Goal: Transaction & Acquisition: Purchase product/service

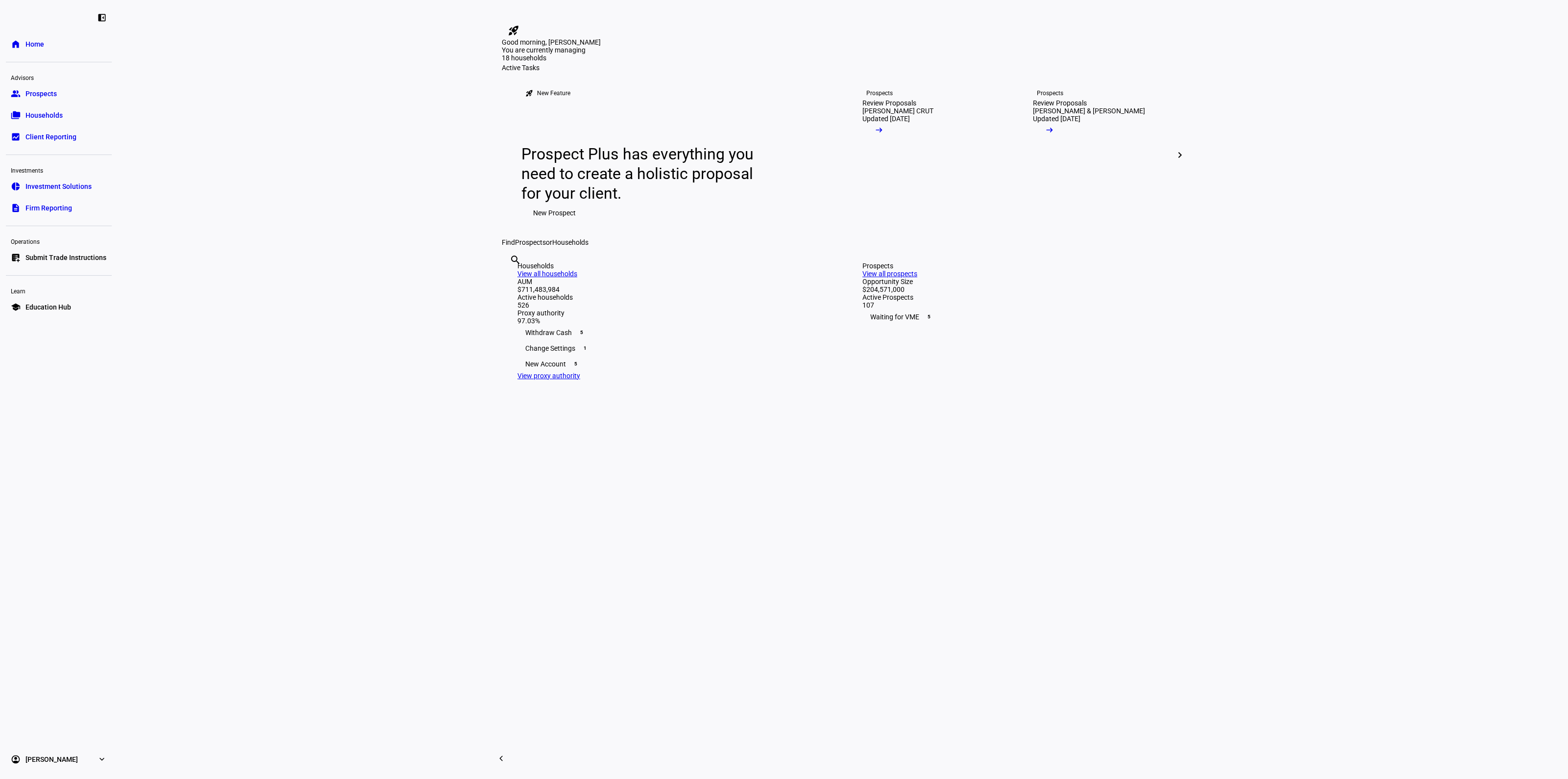
scroll to position [552, 0]
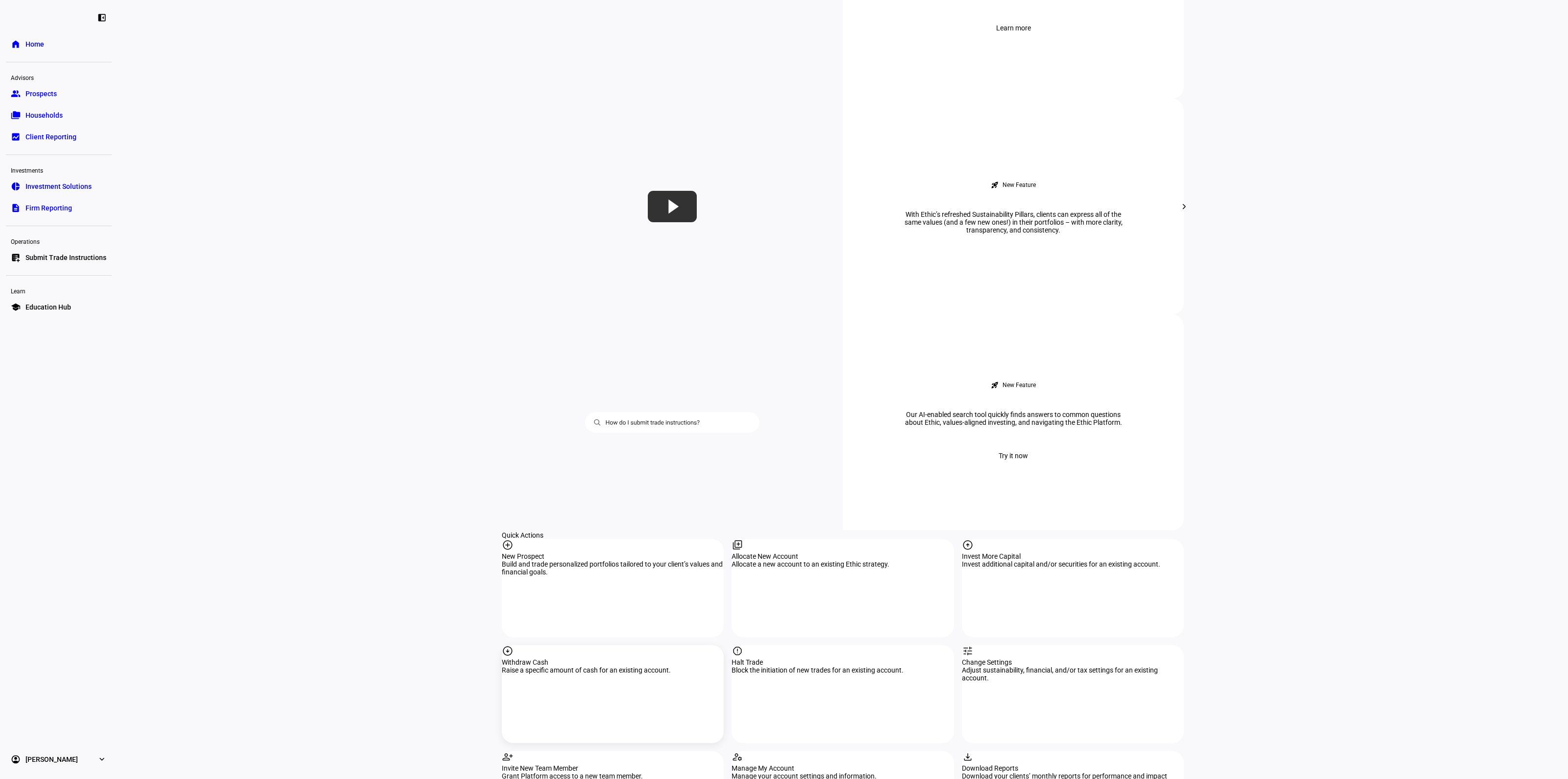
click at [606, 645] on div "arrow_circle_down Withdraw Cash Raise a specific amount of cash for an existing…" at bounding box center [612, 694] width 222 height 98
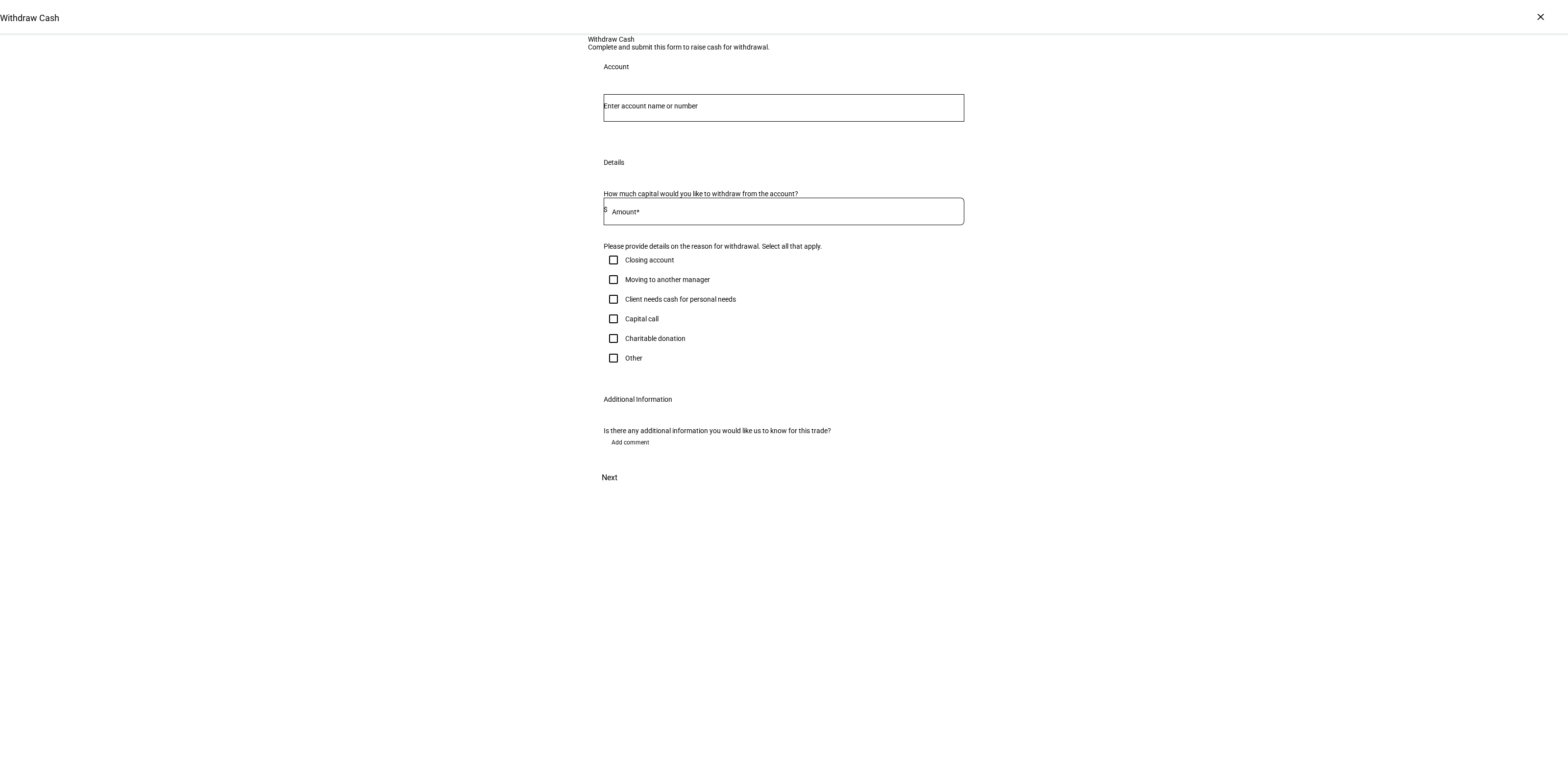
click at [647, 110] on input "Number" at bounding box center [783, 105] width 360 height 8
type input "2660"
click at [678, 263] on span "Joint 2660" at bounding box center [649, 266] width 66 height 10
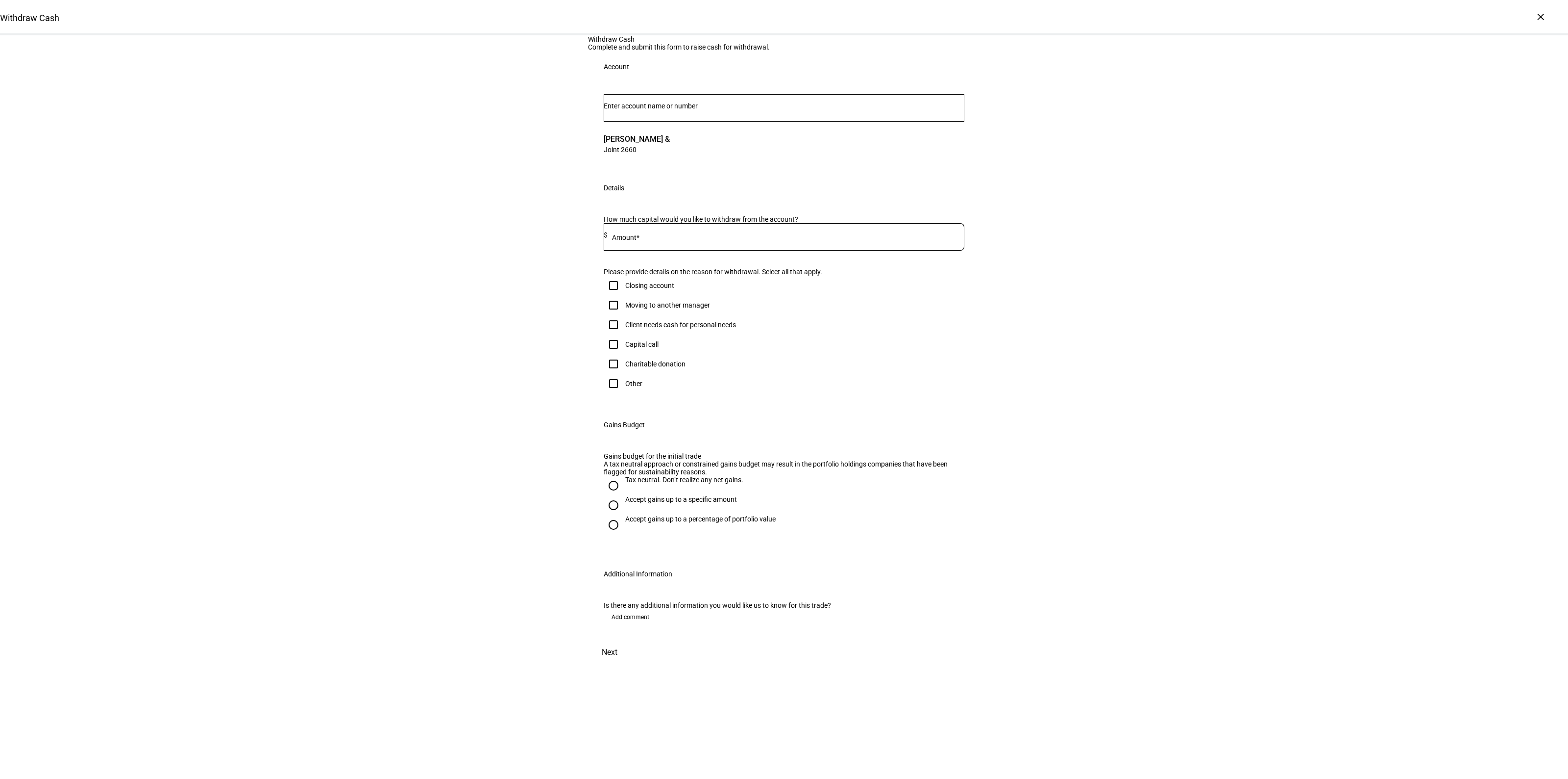
click at [653, 251] on div at bounding box center [786, 237] width 357 height 27
type input "30,000"
click at [633, 348] on div "Capital call" at bounding box center [642, 343] width 34 height 8
click at [623, 354] on input "Capital call" at bounding box center [613, 344] width 20 height 20
checkbox input "true"
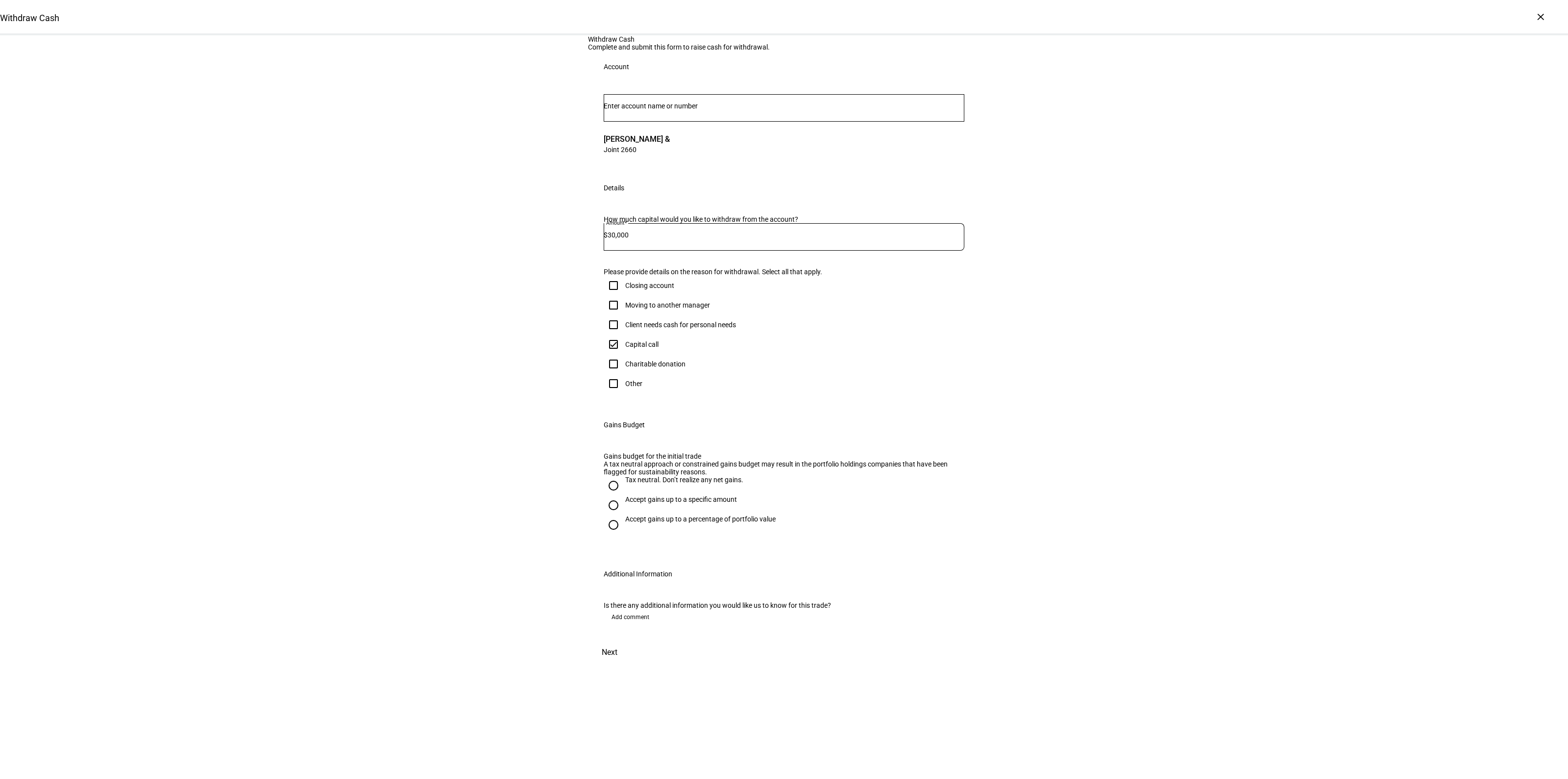
click at [658, 335] on div "Client needs cash for personal needs" at bounding box center [669, 324] width 132 height 20
click at [653, 328] on div "Client needs cash for personal needs" at bounding box center [680, 324] width 111 height 8
click at [623, 335] on input "Client needs cash for personal needs" at bounding box center [613, 324] width 20 height 20
checkbox input "true"
click at [633, 348] on div "Capital call" at bounding box center [642, 343] width 34 height 8
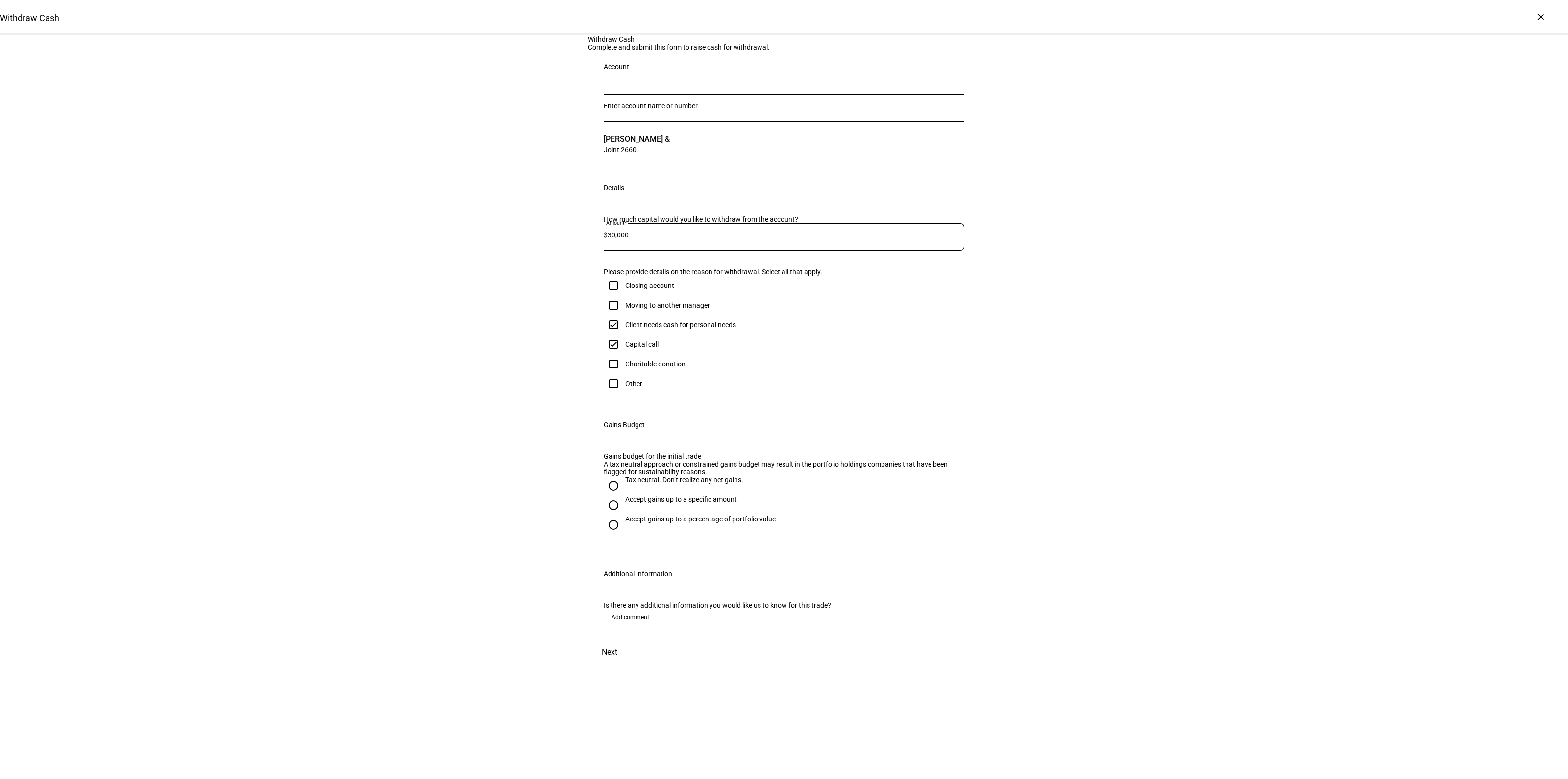
click at [623, 354] on input "Capital call" at bounding box center [613, 344] width 20 height 20
checkbox input "false"
click at [520, 504] on div "Withdraw Cash Complete and submit this form to raise cash for withdrawal. Accou…" at bounding box center [784, 349] width 1568 height 629
click at [626, 503] on div "Accept gains up to a specific amount" at bounding box center [681, 499] width 112 height 8
click at [623, 515] on input "Accept gains up to a specific amount" at bounding box center [613, 505] width 20 height 20
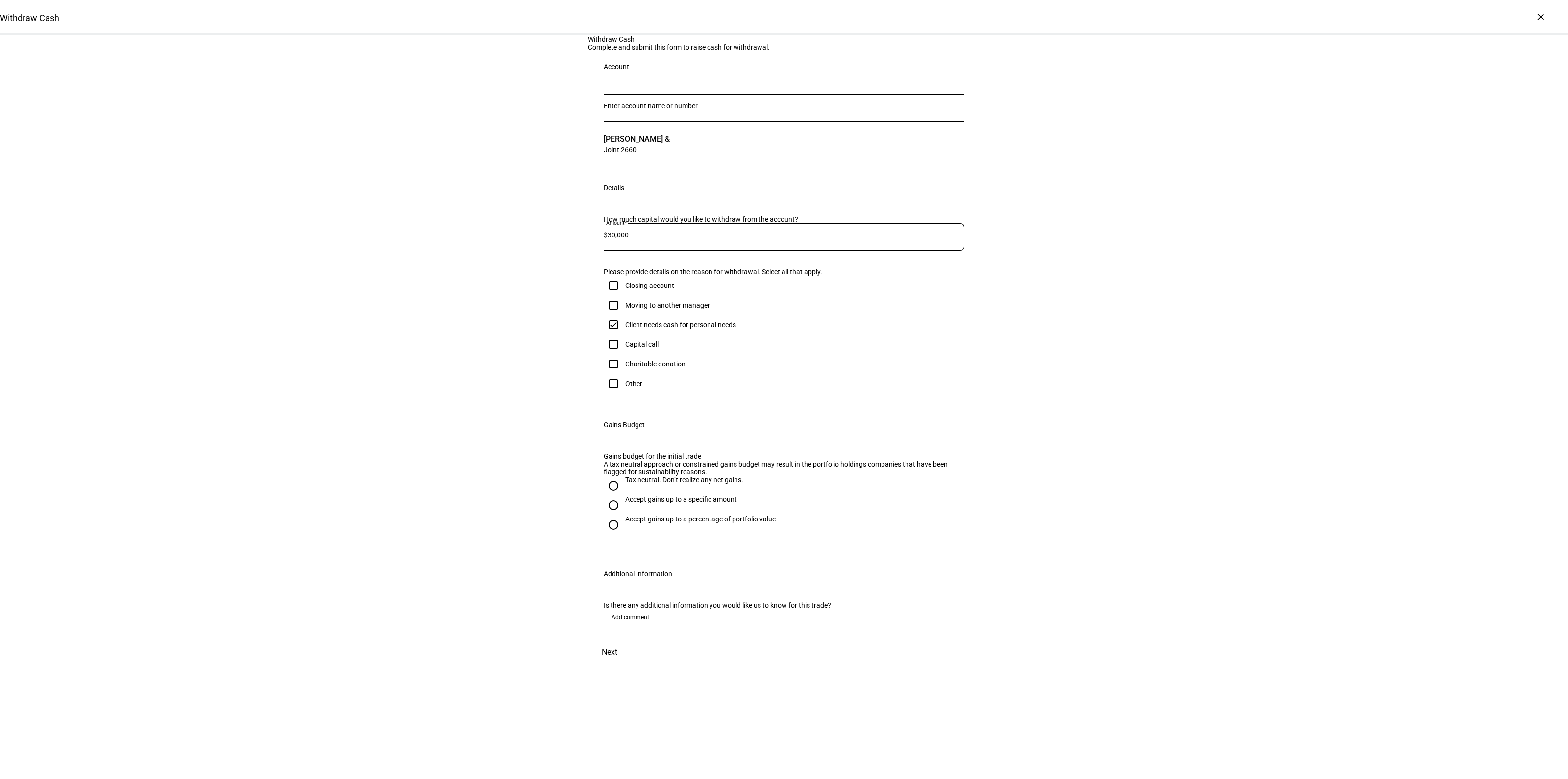
radio input "true"
click at [659, 558] on input at bounding box center [652, 554] width 88 height 8
type input "22,000"
click at [1241, 372] on div "Withdraw Cash Complete and submit this form to raise cash for withdrawal. Accou…" at bounding box center [784, 372] width 1568 height 673
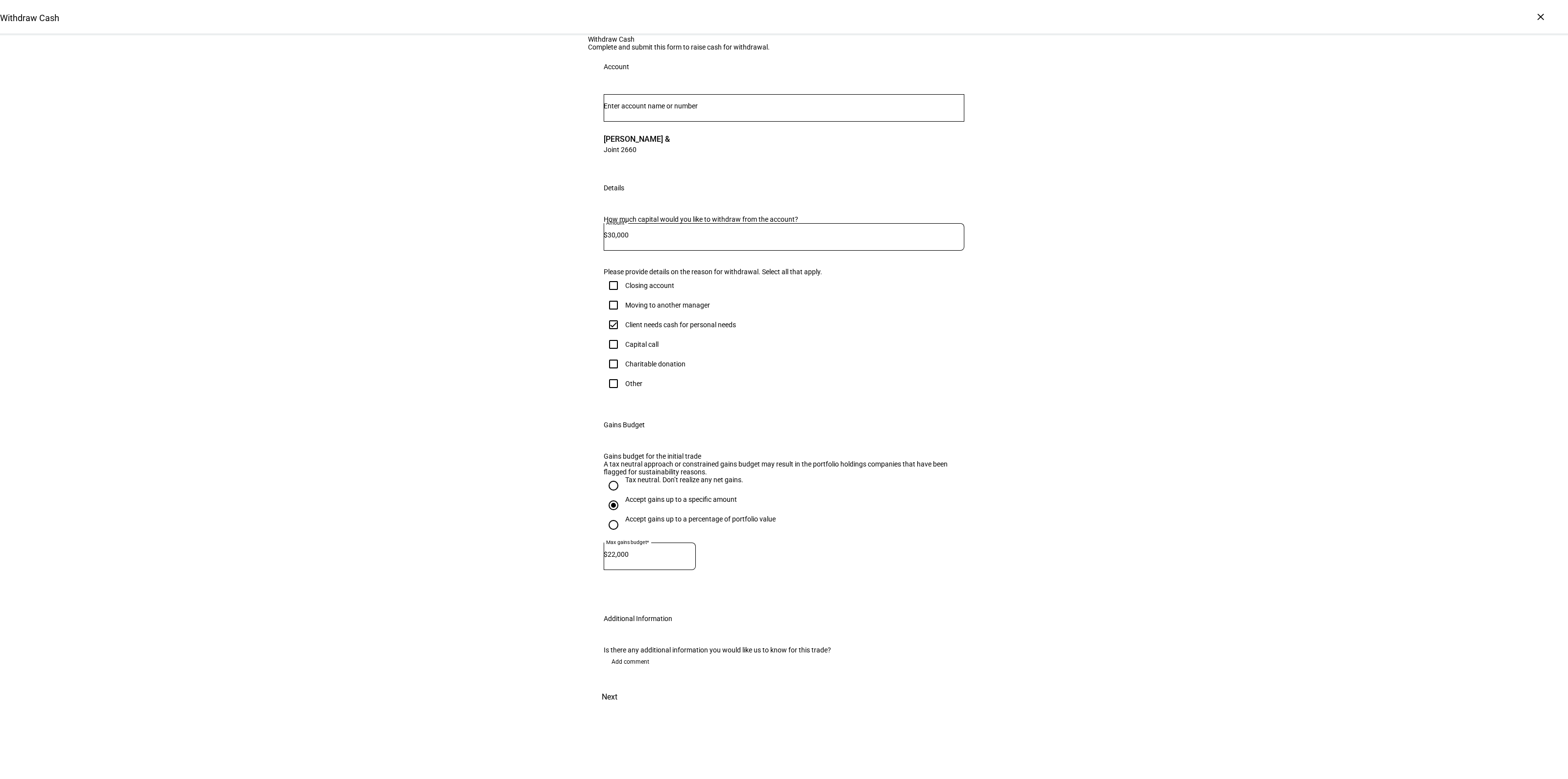
click at [617, 709] on span "Next" at bounding box center [610, 697] width 16 height 23
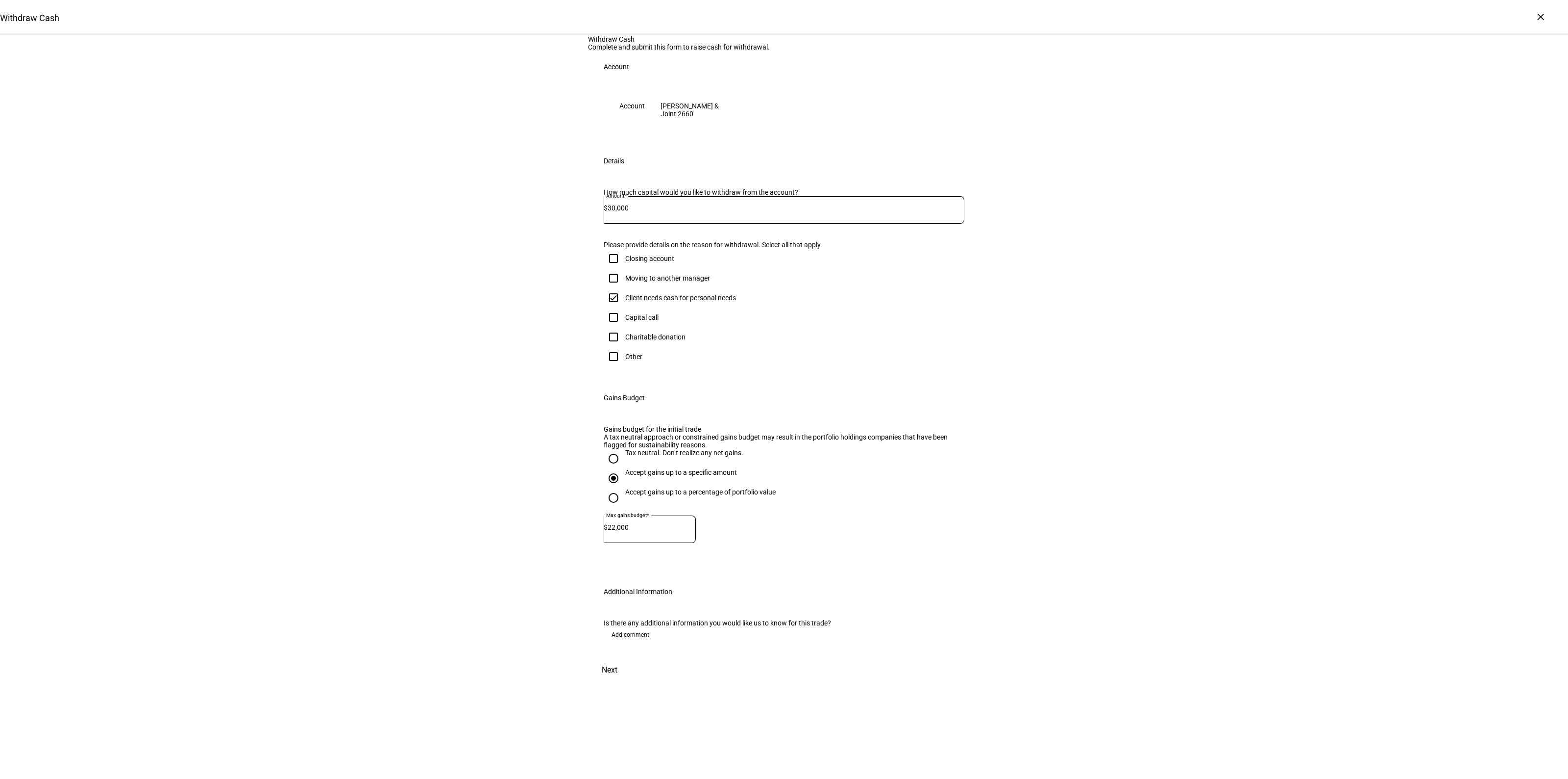
scroll to position [0, 0]
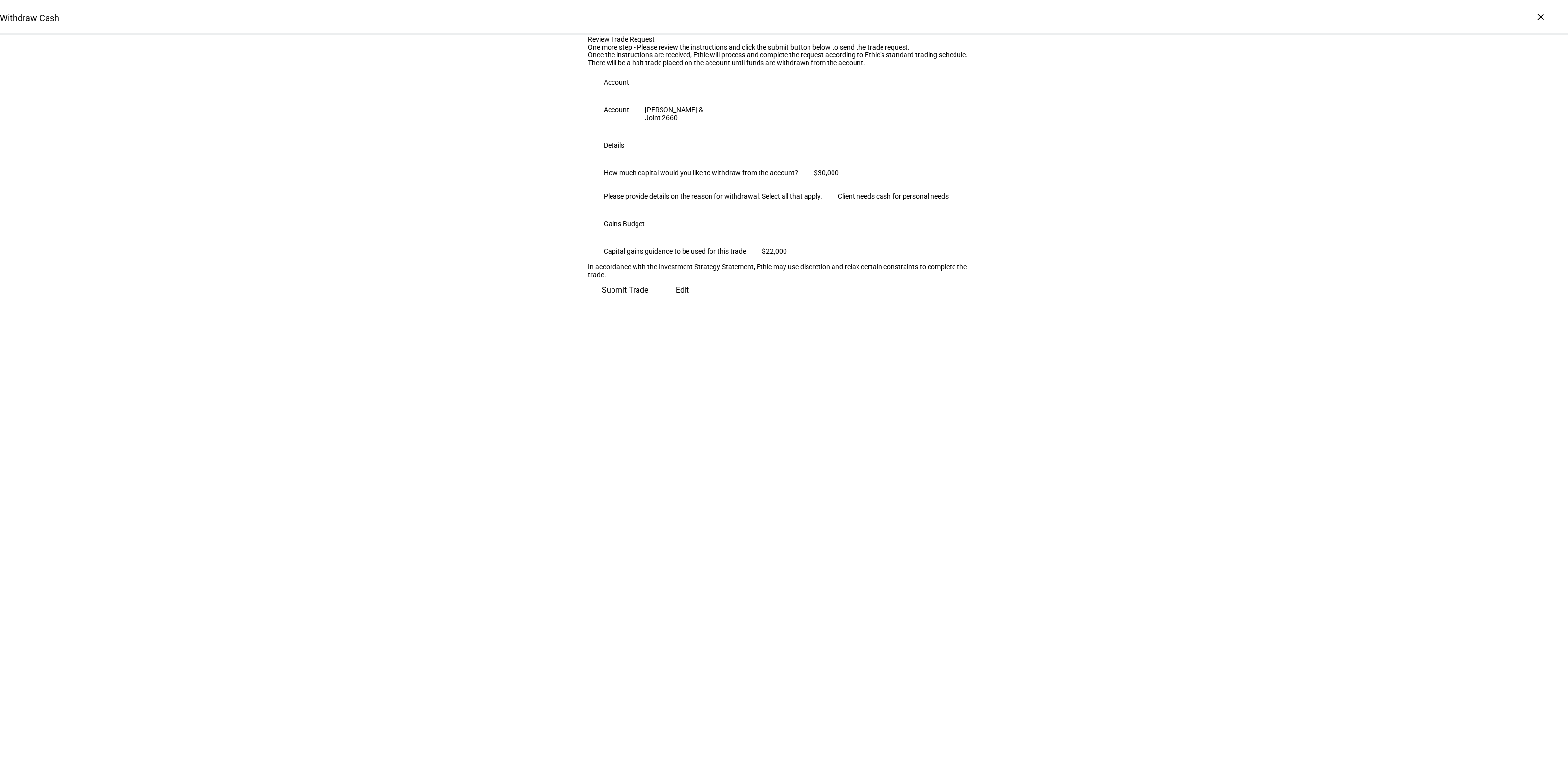
click at [648, 302] on span "Submit Trade" at bounding box center [625, 290] width 47 height 23
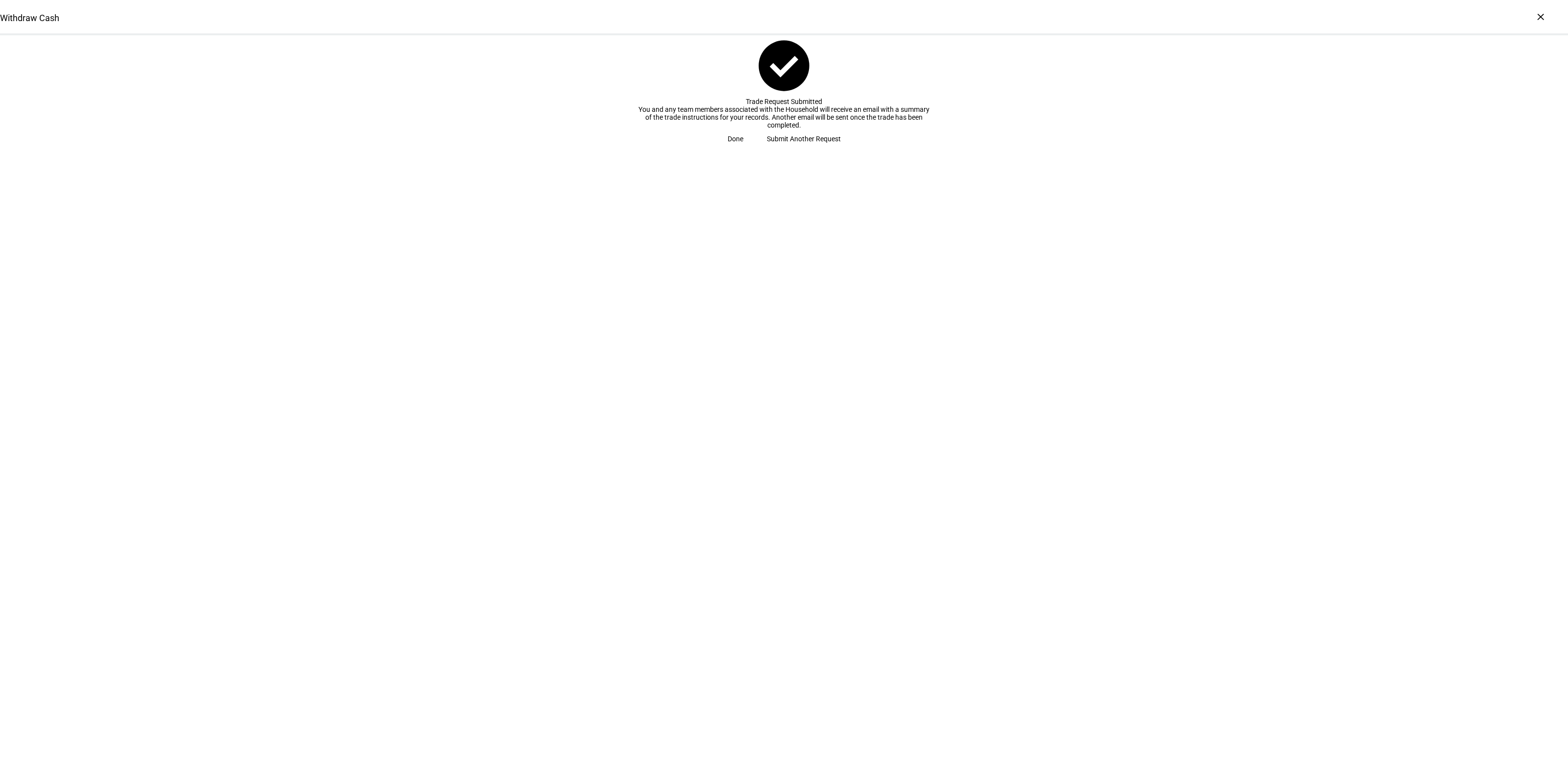
click at [743, 148] on span "Done" at bounding box center [735, 139] width 16 height 20
